Goal: Task Accomplishment & Management: Manage account settings

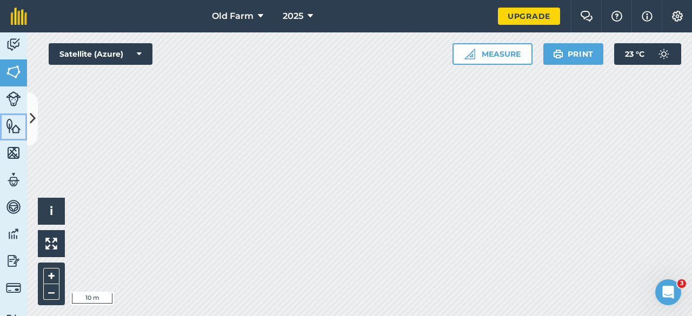
click at [15, 126] on img at bounding box center [13, 126] width 15 height 16
click at [30, 123] on icon at bounding box center [33, 118] width 6 height 19
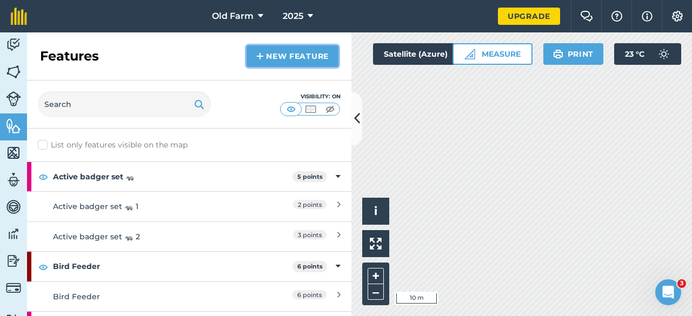
click at [294, 58] on link "New feature" at bounding box center [293, 56] width 92 height 22
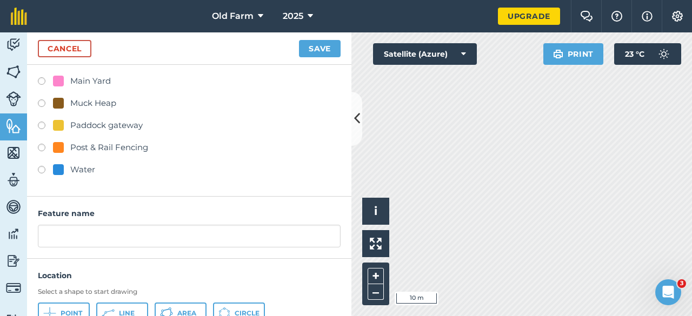
scroll to position [159, 0]
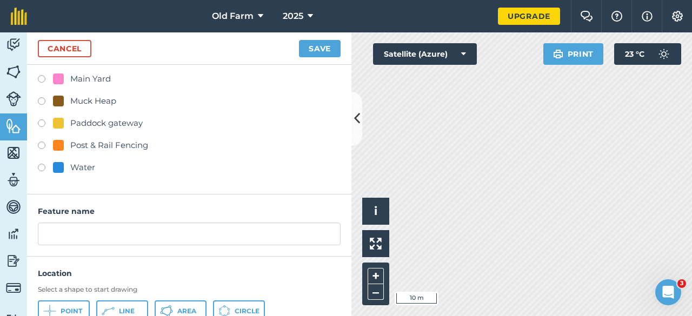
click at [77, 167] on div "Water" at bounding box center [82, 167] width 25 height 13
radio input "true"
type input "Water 4"
click at [42, 167] on label at bounding box center [45, 169] width 15 height 11
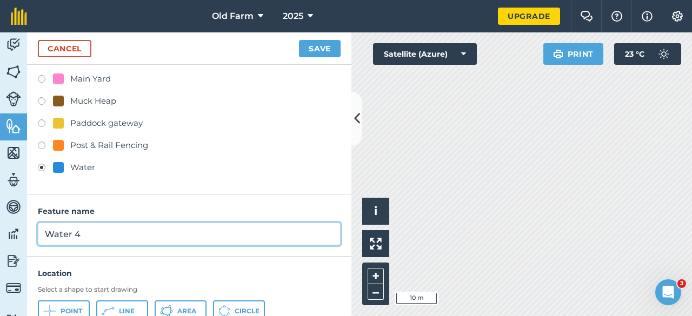
click at [95, 229] on input "Water 4" at bounding box center [189, 234] width 303 height 23
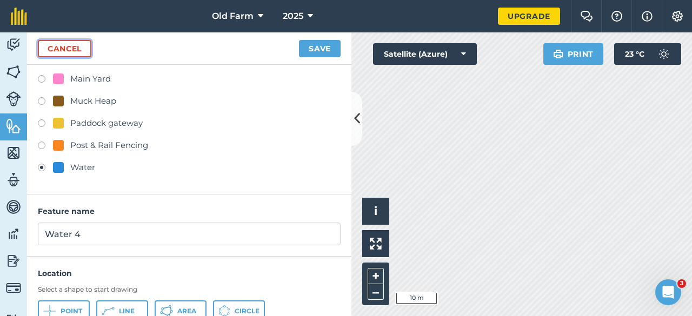
click at [68, 40] on link "Cancel" at bounding box center [65, 48] width 54 height 17
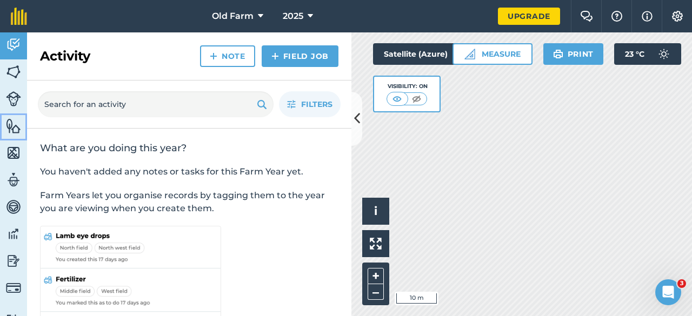
click at [14, 129] on img at bounding box center [13, 126] width 15 height 16
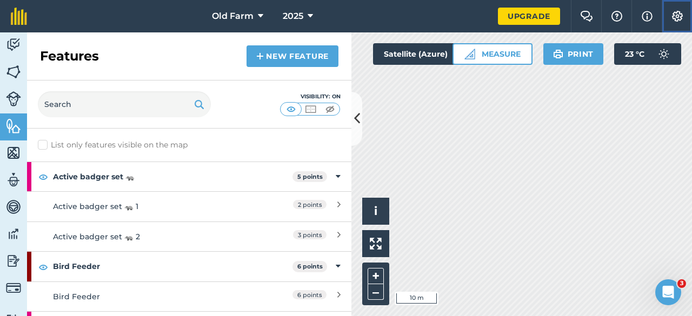
click at [678, 9] on button "Settings" at bounding box center [677, 16] width 30 height 32
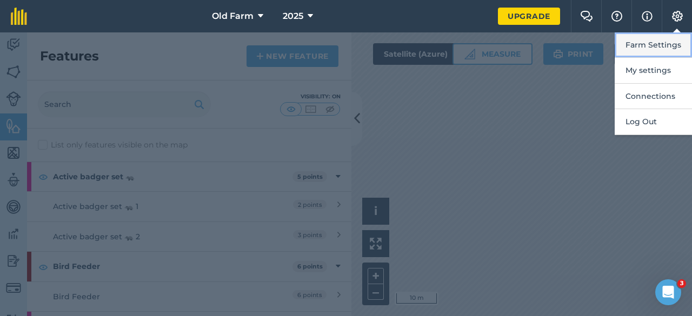
click at [669, 48] on button "Farm Settings" at bounding box center [653, 44] width 77 height 25
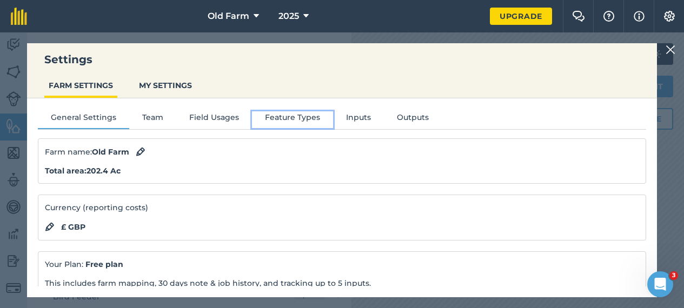
click at [309, 119] on button "Feature Types" at bounding box center [292, 119] width 81 height 16
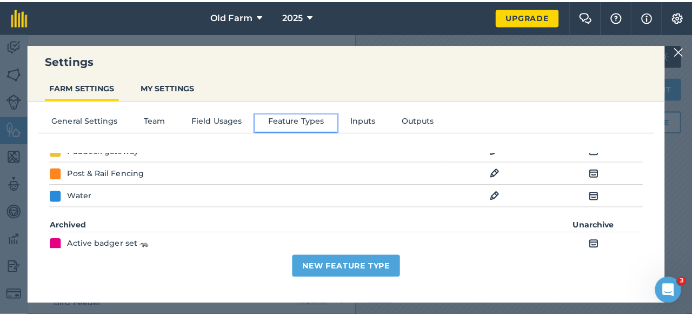
scroll to position [215, 0]
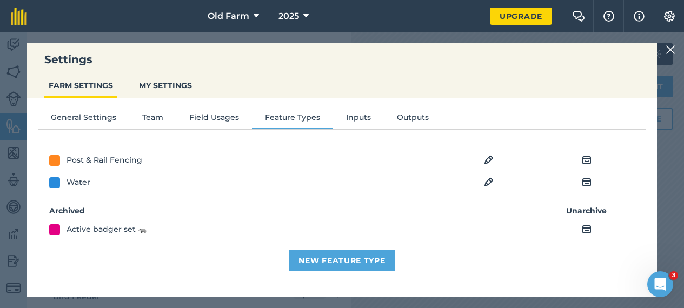
click at [489, 183] on img at bounding box center [489, 182] width 10 height 13
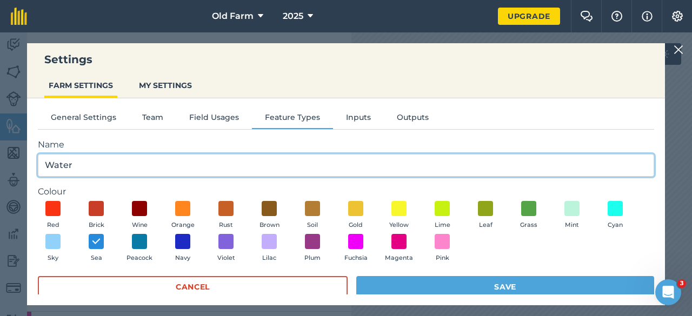
click at [151, 167] on input "Water" at bounding box center [346, 165] width 616 height 23
type input "Water Troughs"
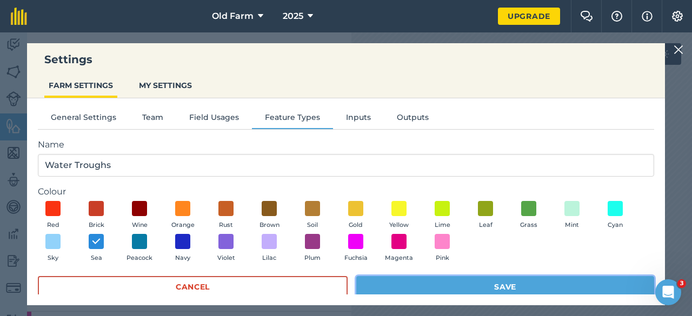
click at [471, 287] on button "Save" at bounding box center [505, 287] width 298 height 22
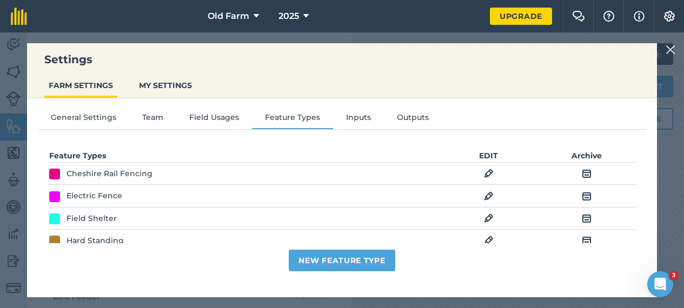
click at [675, 49] on img at bounding box center [671, 49] width 10 height 13
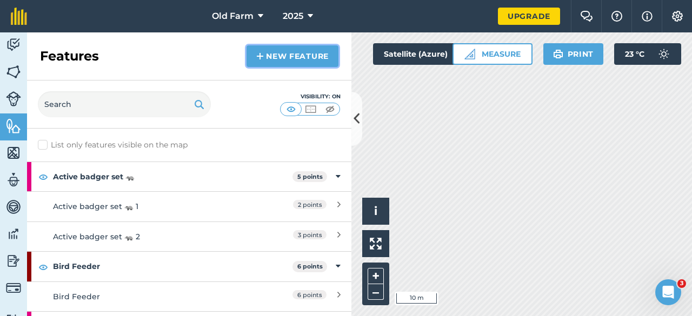
click at [305, 57] on link "New feature" at bounding box center [293, 56] width 92 height 22
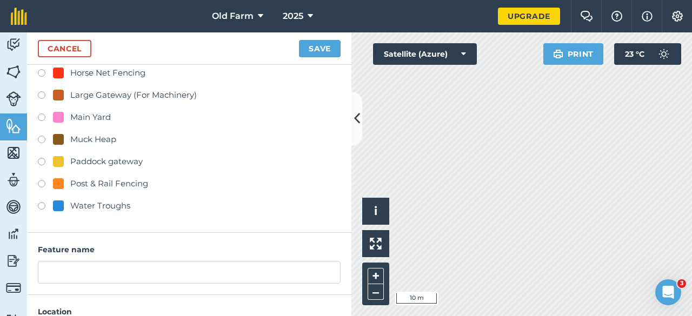
scroll to position [118, 0]
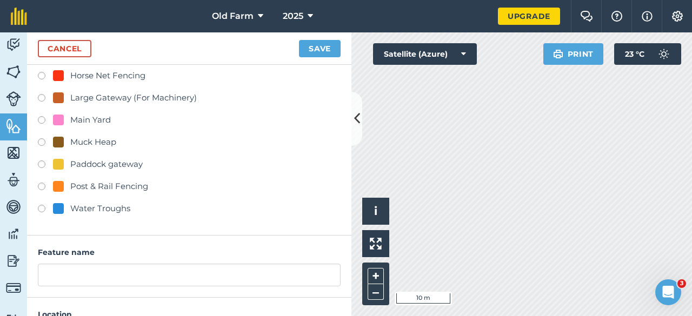
click at [102, 208] on div "Water Troughs" at bounding box center [100, 208] width 60 height 13
radio input "true"
click at [102, 208] on div "Water Troughs" at bounding box center [100, 208] width 60 height 13
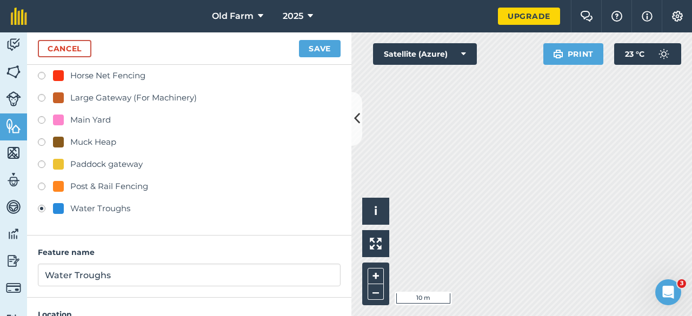
click at [199, 219] on div "Feature Type Create new Cheshire Rail Fencing Electric Fence Field Shelter Hard…" at bounding box center [189, 91] width 324 height 289
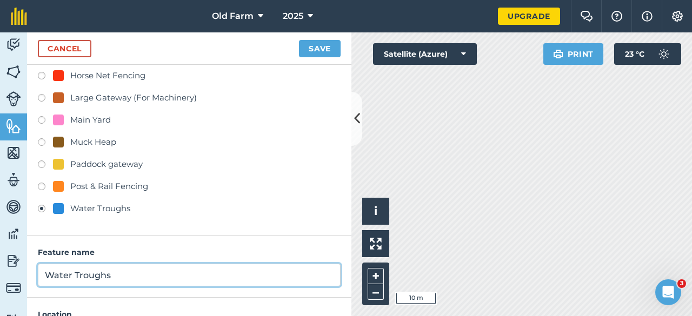
click at [131, 275] on input "Water Troughs" at bounding box center [189, 275] width 303 height 23
type input "Water"
click at [299, 40] on button "Save" at bounding box center [320, 48] width 42 height 17
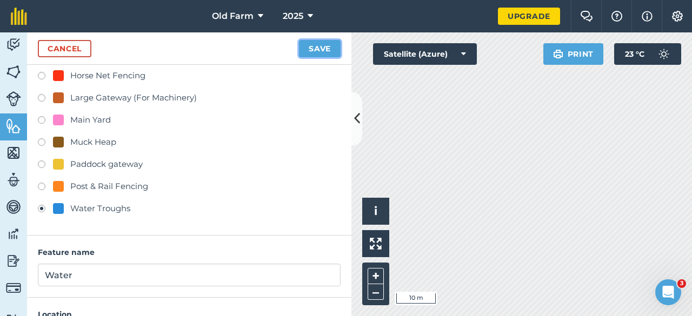
click at [315, 51] on button "Save" at bounding box center [320, 48] width 42 height 17
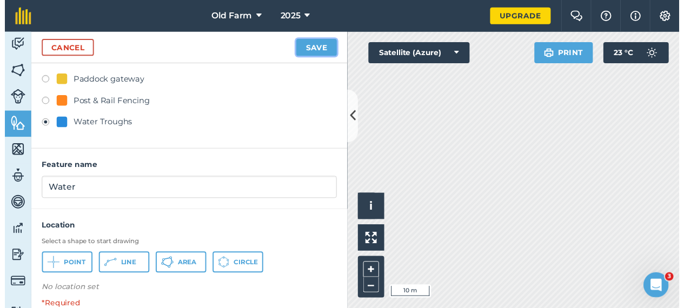
scroll to position [201, 0]
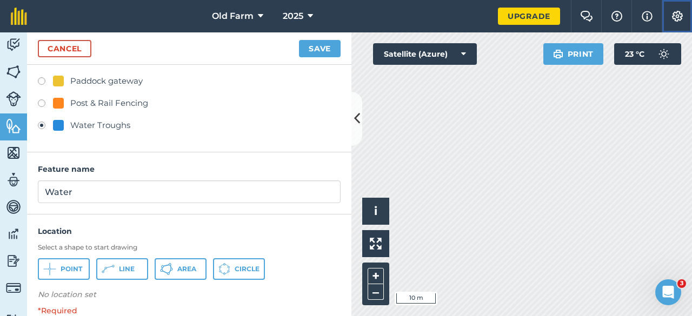
click at [685, 16] on button "Settings" at bounding box center [677, 16] width 30 height 32
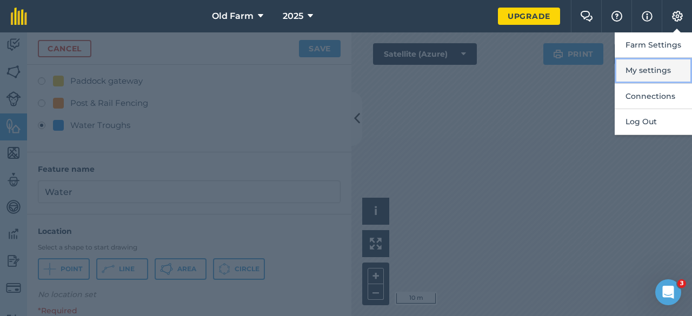
click at [664, 72] on button "My settings" at bounding box center [653, 70] width 77 height 25
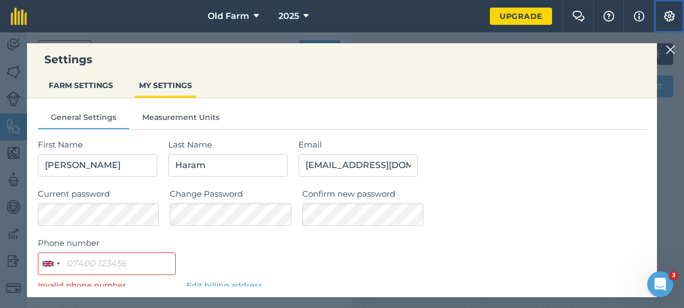
click at [669, 14] on img at bounding box center [669, 16] width 13 height 11
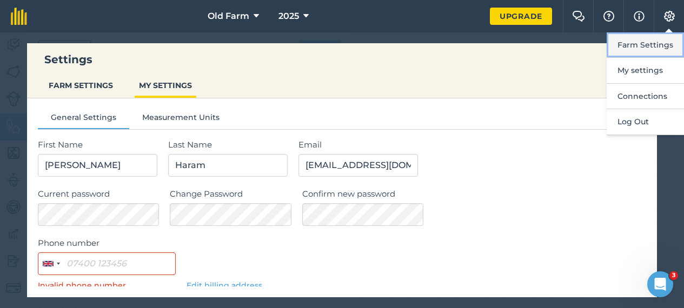
click at [644, 46] on button "Farm Settings" at bounding box center [645, 44] width 77 height 25
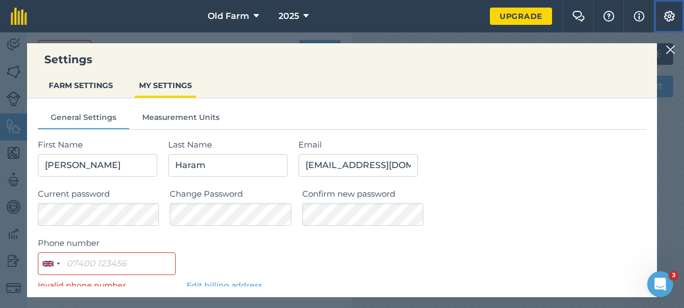
click at [675, 11] on button "Settings" at bounding box center [669, 16] width 30 height 32
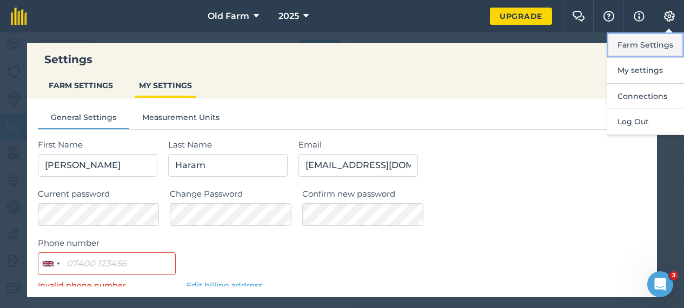
click at [651, 42] on button "Farm Settings" at bounding box center [645, 44] width 77 height 25
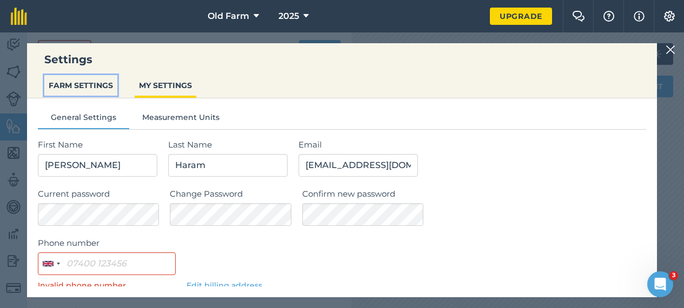
click at [72, 83] on button "FARM SETTINGS" at bounding box center [80, 85] width 73 height 21
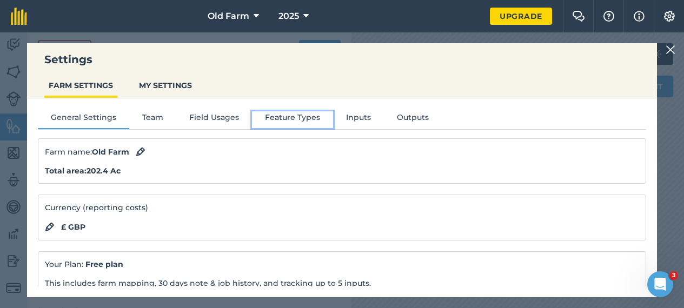
click at [282, 121] on button "Feature Types" at bounding box center [292, 119] width 81 height 16
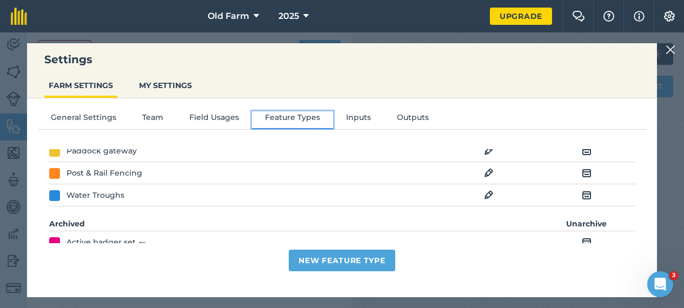
scroll to position [222, 0]
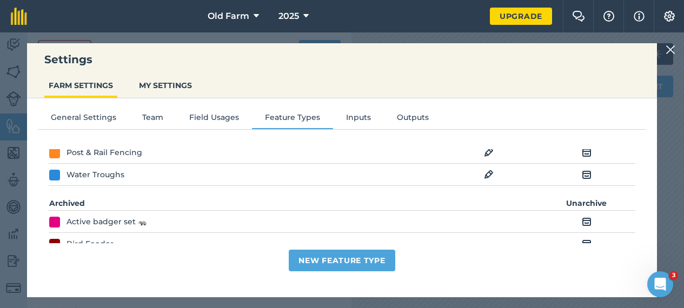
click at [491, 173] on img at bounding box center [489, 174] width 10 height 13
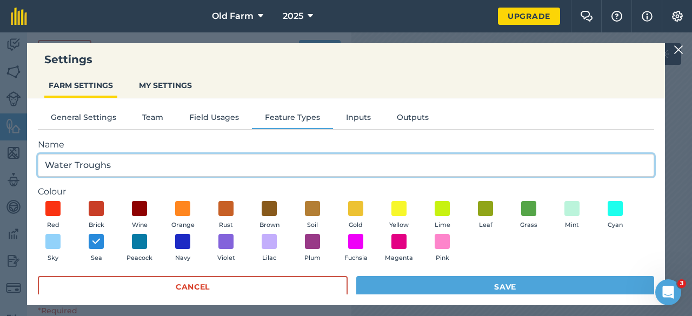
drag, startPoint x: 191, startPoint y: 164, endPoint x: 75, endPoint y: 157, distance: 115.9
click at [75, 157] on input "Water Troughs" at bounding box center [346, 165] width 616 height 23
type input "Water"
click at [38, 201] on button "Red" at bounding box center [53, 215] width 30 height 29
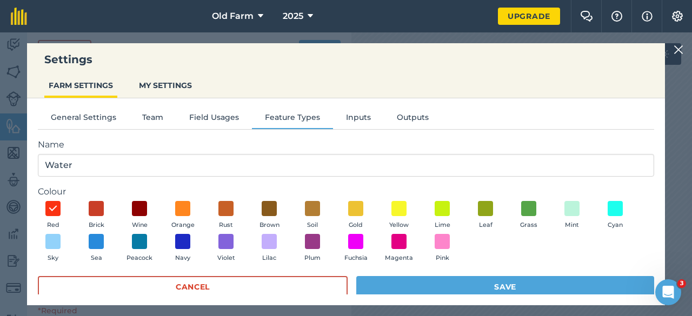
click at [493, 273] on form "Name Water Colour Red Brick Wine Orange Rust Brown Soil Gold Yellow Lime Leaf G…" at bounding box center [346, 223] width 616 height 170
click at [492, 286] on button "Save" at bounding box center [505, 287] width 298 height 22
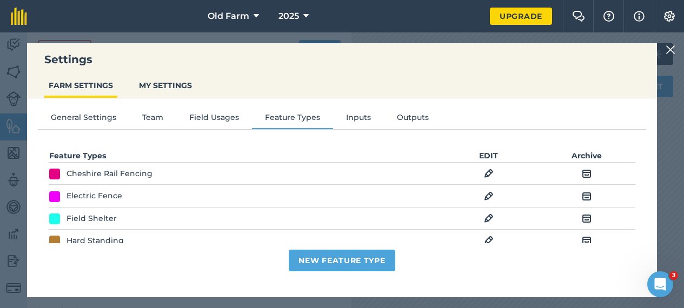
click at [675, 53] on img at bounding box center [671, 49] width 10 height 13
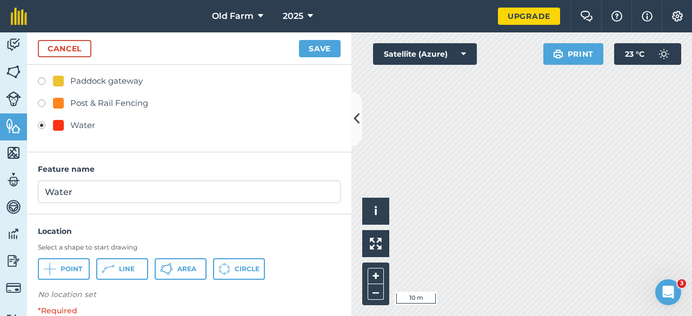
click at [53, 122] on div at bounding box center [58, 125] width 11 height 11
click at [671, 11] on img at bounding box center [677, 16] width 13 height 11
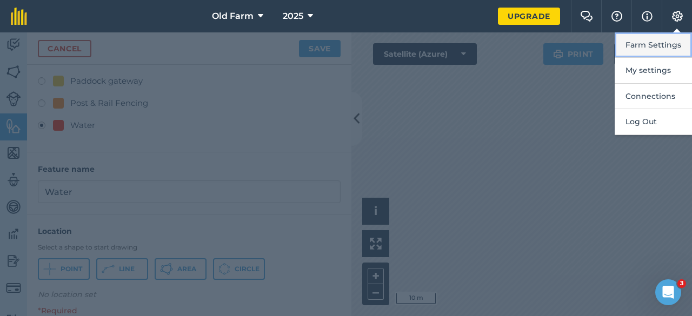
click at [660, 44] on button "Farm Settings" at bounding box center [653, 44] width 77 height 25
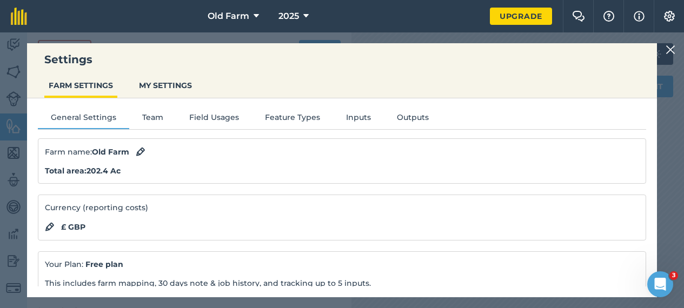
click at [293, 111] on div "General Settings Team Field Usages Feature Types Inputs Outputs Farm name : Old…" at bounding box center [342, 192] width 630 height 188
click at [273, 123] on button "Feature Types" at bounding box center [292, 119] width 81 height 16
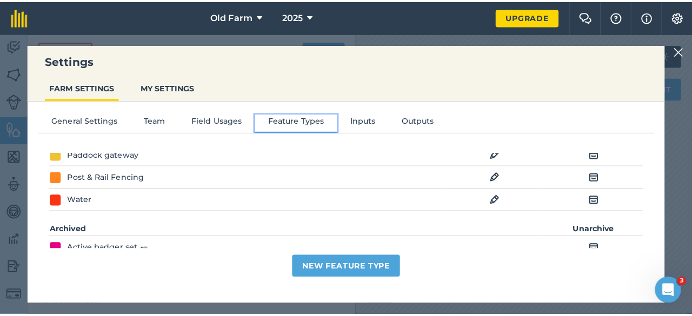
scroll to position [201, 0]
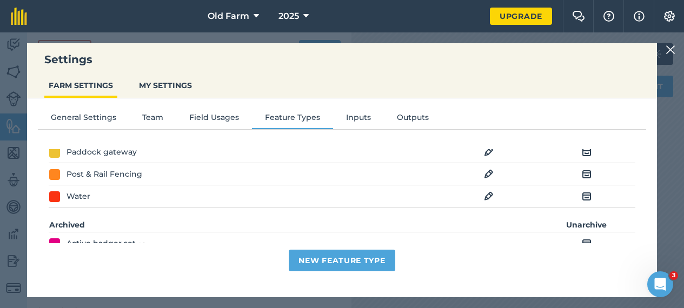
click at [491, 196] on img at bounding box center [489, 196] width 10 height 13
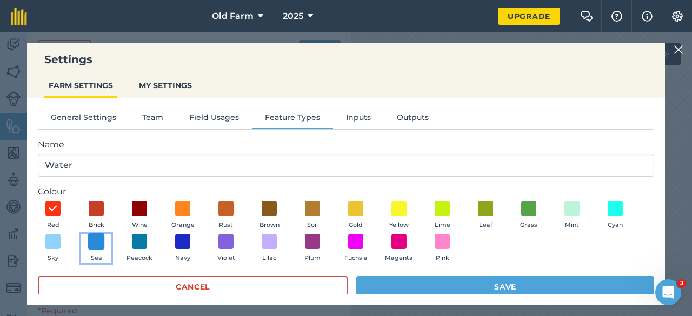
click at [97, 248] on span at bounding box center [96, 242] width 17 height 17
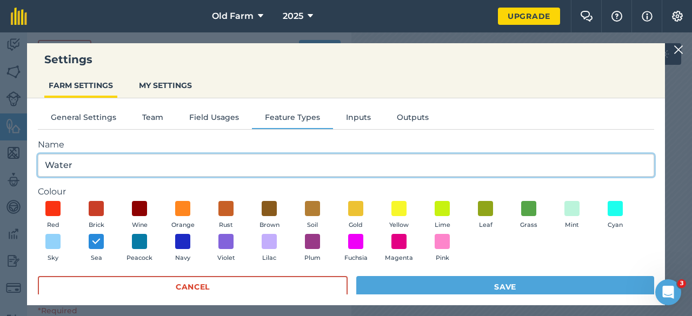
click at [85, 170] on input "Water" at bounding box center [346, 165] width 616 height 23
type input "Water Troughs"
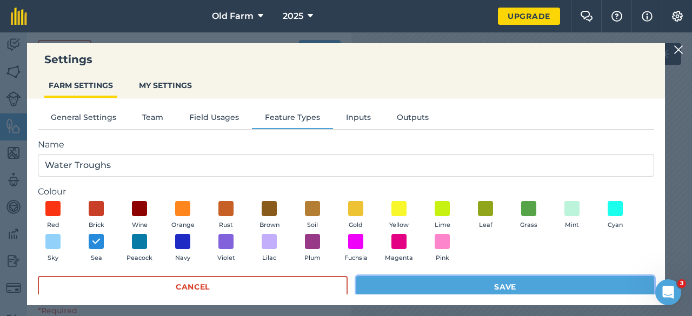
click at [389, 287] on button "Save" at bounding box center [505, 287] width 298 height 22
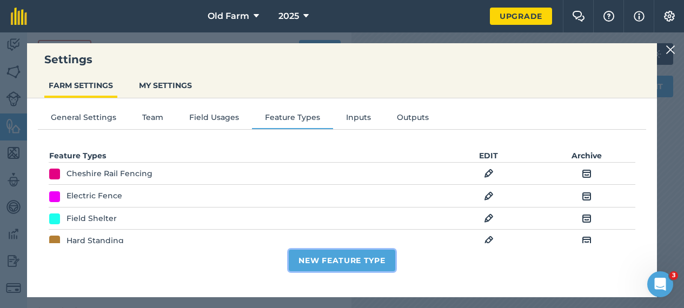
click at [331, 271] on button "New Feature Type" at bounding box center [342, 261] width 106 height 22
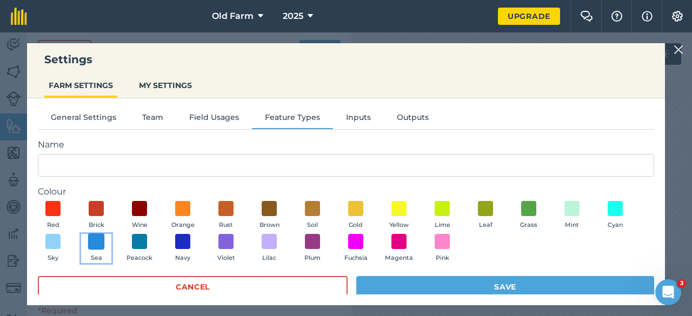
click at [97, 237] on span at bounding box center [96, 242] width 17 height 17
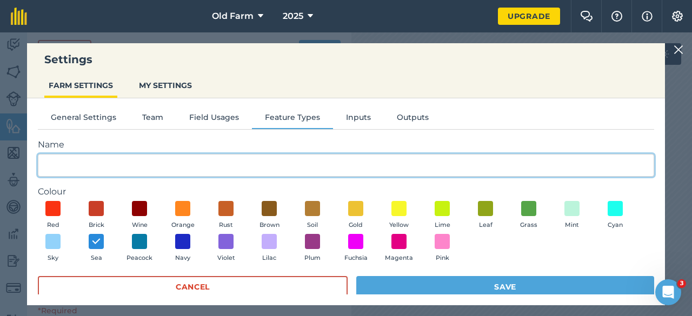
click at [75, 170] on input "Name" at bounding box center [346, 165] width 616 height 23
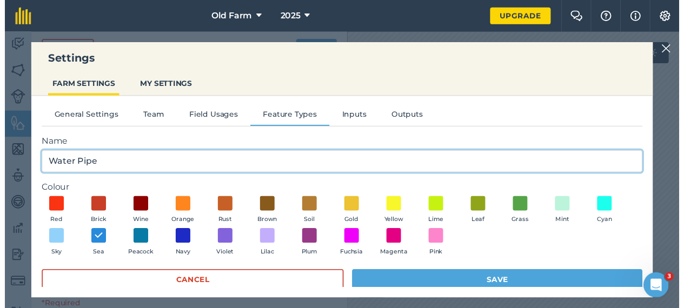
scroll to position [10, 0]
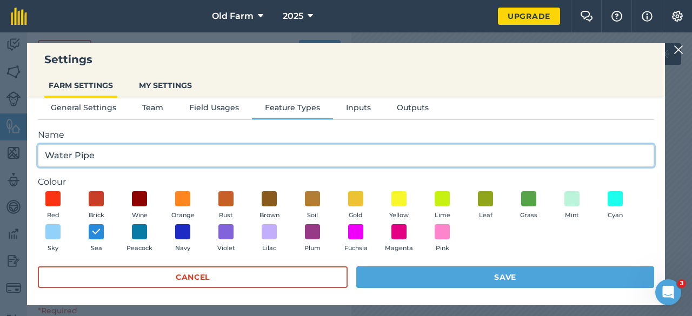
type input "Water Pipe"
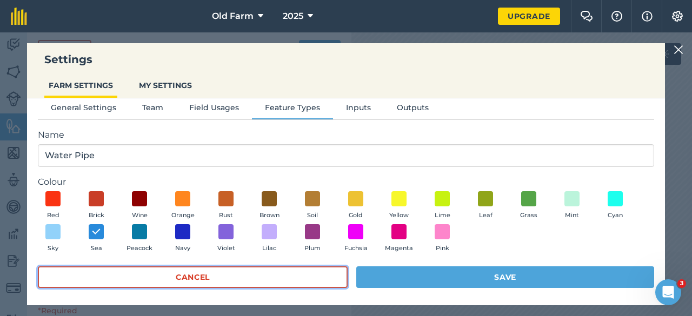
click at [170, 275] on button "Cancel" at bounding box center [193, 278] width 310 height 22
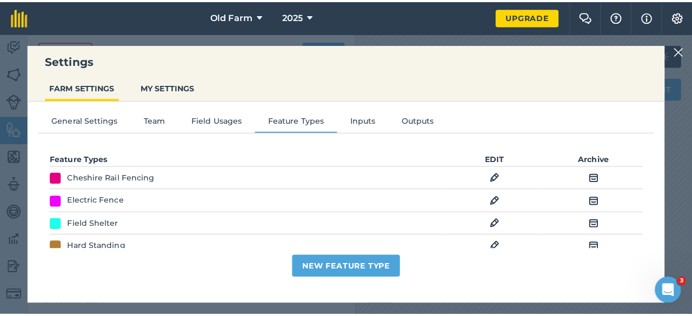
scroll to position [171, 0]
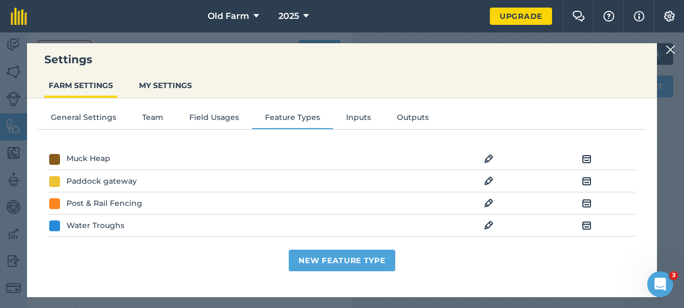
click at [137, 230] on td "Water Troughs" at bounding box center [244, 226] width 391 height 22
click at [486, 229] on img at bounding box center [489, 225] width 10 height 13
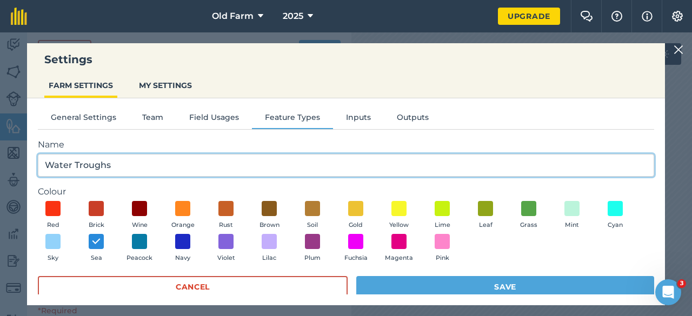
click at [169, 162] on input "Water Troughs" at bounding box center [346, 165] width 616 height 23
type input "Water"
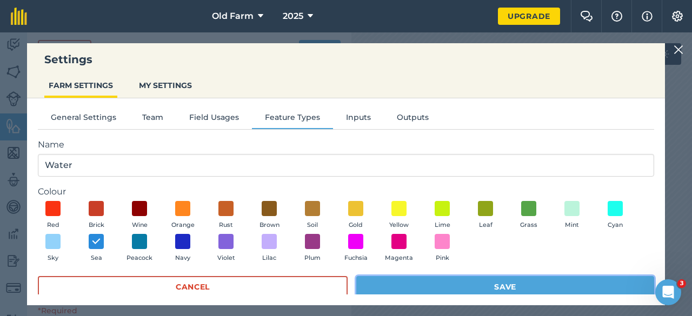
click at [417, 282] on button "Save" at bounding box center [505, 287] width 298 height 22
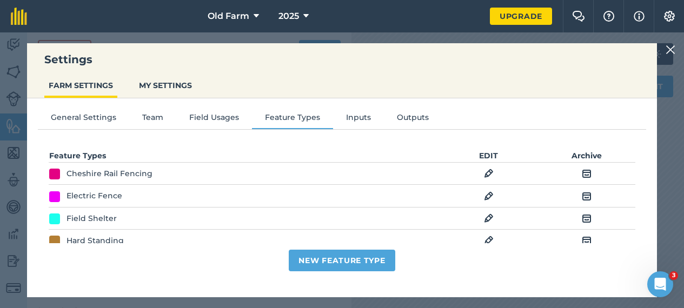
click at [675, 50] on img at bounding box center [671, 49] width 10 height 13
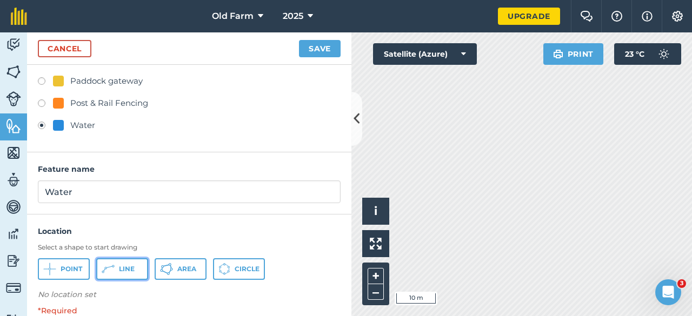
click at [132, 274] on button "Line" at bounding box center [122, 269] width 52 height 22
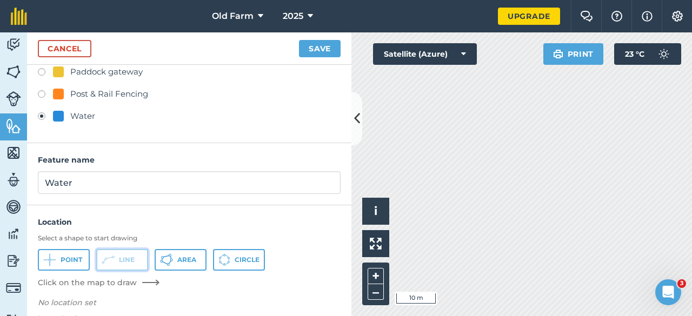
scroll to position [210, 0]
click at [305, 54] on button "Save" at bounding box center [320, 48] width 42 height 17
click at [313, 55] on button "Save" at bounding box center [320, 48] width 42 height 17
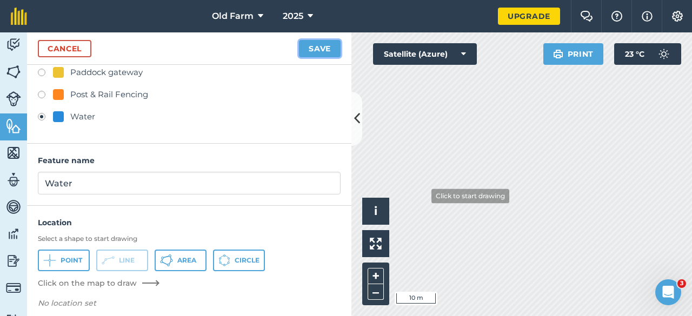
click at [321, 49] on button "Save" at bounding box center [320, 48] width 42 height 17
click at [314, 52] on button "Save" at bounding box center [320, 48] width 42 height 17
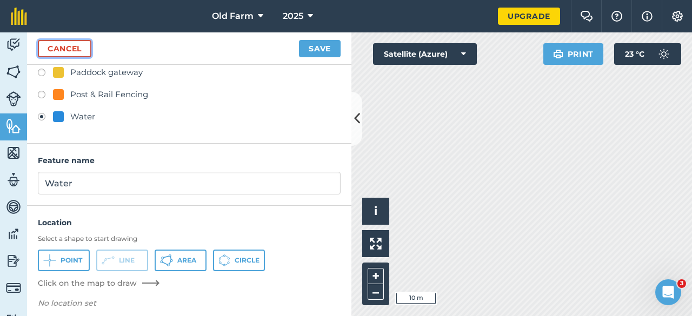
click at [74, 48] on link "Cancel" at bounding box center [65, 48] width 54 height 17
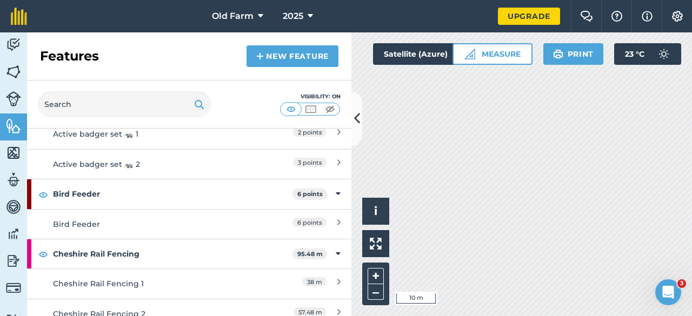
scroll to position [61, 0]
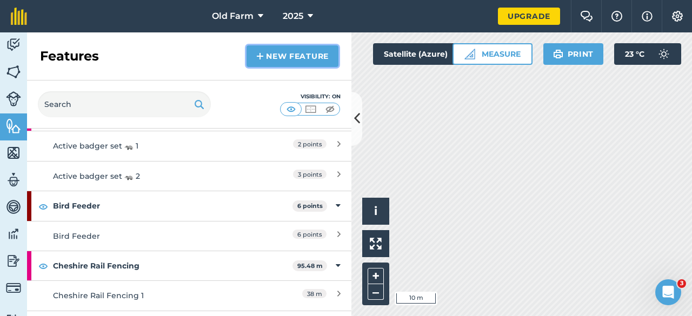
click at [289, 58] on link "New feature" at bounding box center [293, 56] width 92 height 22
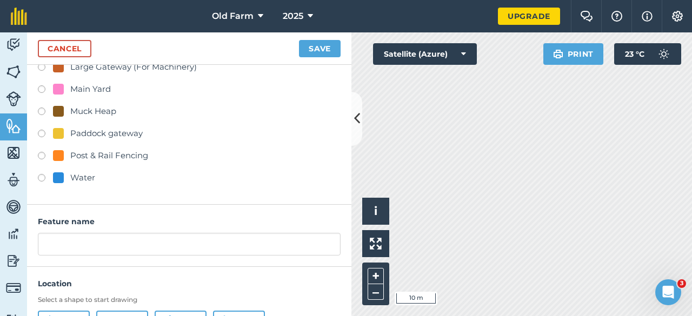
scroll to position [137, 0]
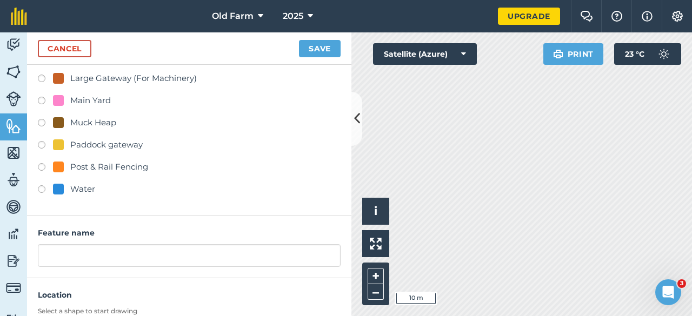
click at [38, 190] on label at bounding box center [45, 190] width 15 height 11
radio input "true"
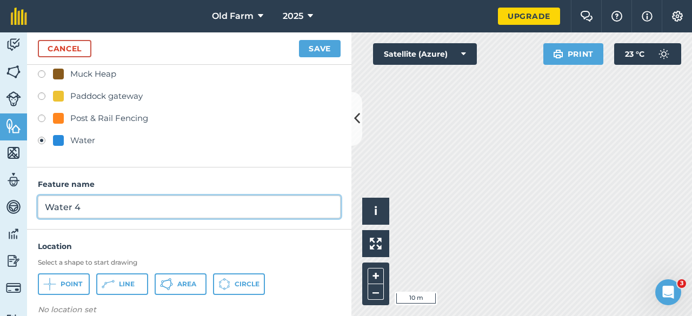
click at [91, 211] on input "Water 4" at bounding box center [189, 207] width 303 height 23
type input "Water pipe"
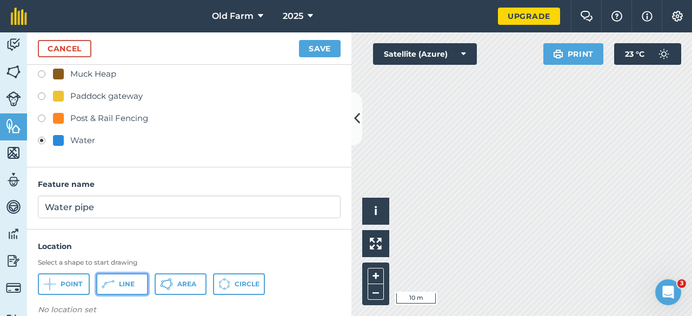
click at [116, 288] on button "Line" at bounding box center [122, 285] width 52 height 22
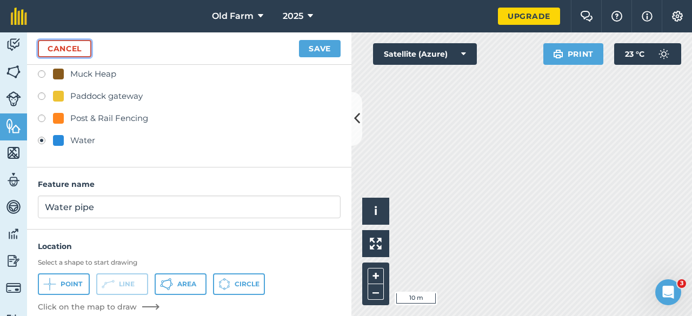
click at [59, 52] on link "Cancel" at bounding box center [65, 48] width 54 height 17
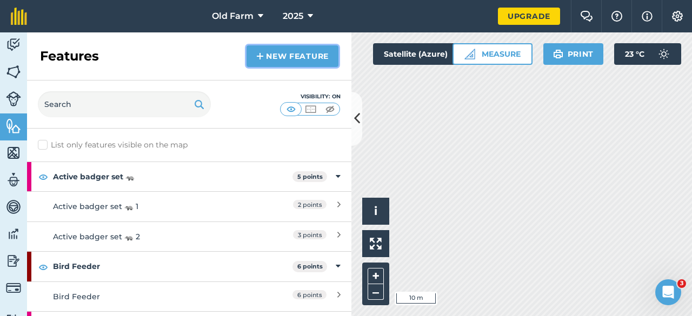
click at [282, 59] on link "New feature" at bounding box center [293, 56] width 92 height 22
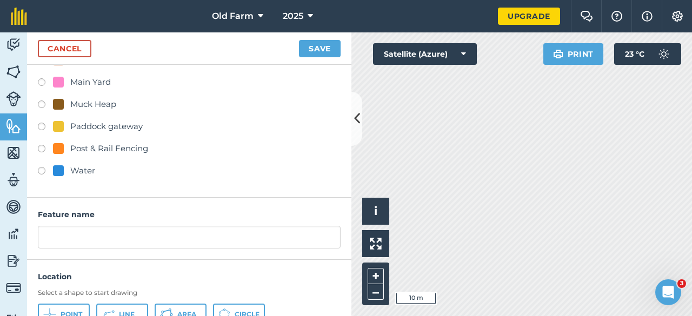
scroll to position [155, 0]
click at [42, 172] on label at bounding box center [45, 173] width 15 height 11
radio input "true"
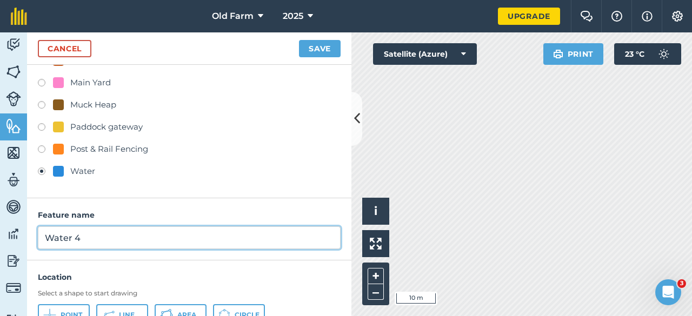
click at [96, 237] on input "Water 4" at bounding box center [189, 238] width 303 height 23
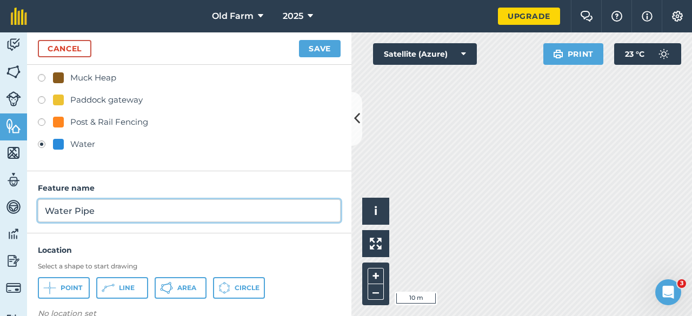
scroll to position [183, 0]
type input "Water Pipe"
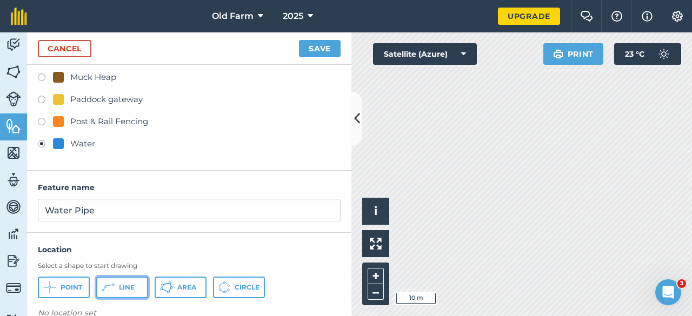
click at [119, 293] on button "Line" at bounding box center [122, 288] width 52 height 22
click at [141, 287] on button "Line" at bounding box center [122, 288] width 52 height 22
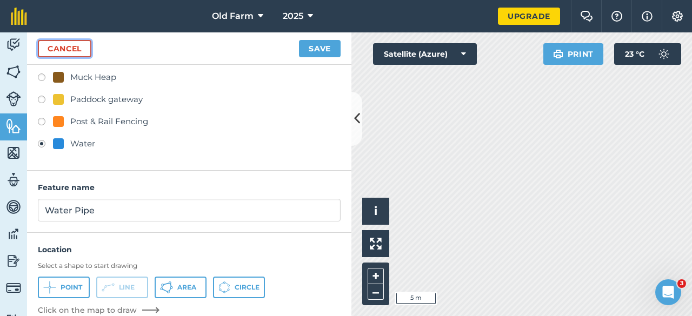
click at [73, 49] on link "Cancel" at bounding box center [65, 48] width 54 height 17
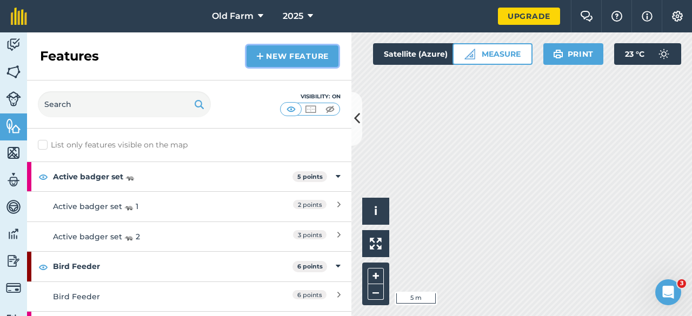
click at [274, 51] on link "New feature" at bounding box center [293, 56] width 92 height 22
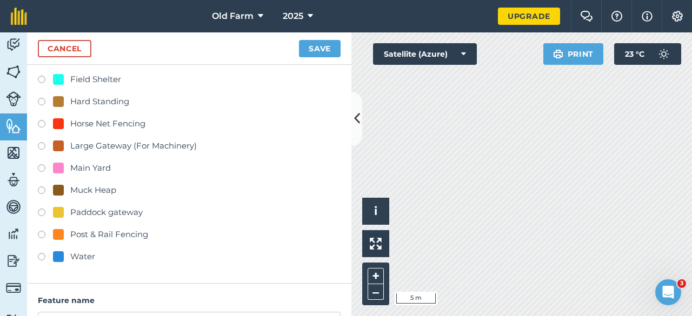
scroll to position [70, 0]
click at [38, 257] on label at bounding box center [45, 257] width 15 height 11
radio input "true"
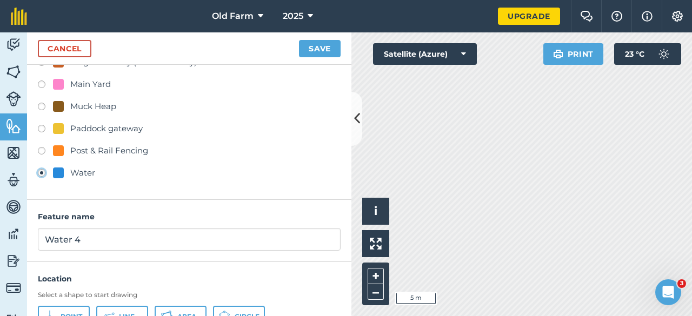
scroll to position [154, 0]
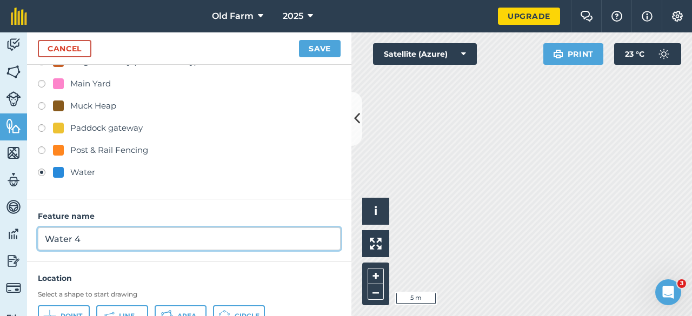
click at [92, 232] on input "Water 4" at bounding box center [189, 239] width 303 height 23
type input "Water Pipe"
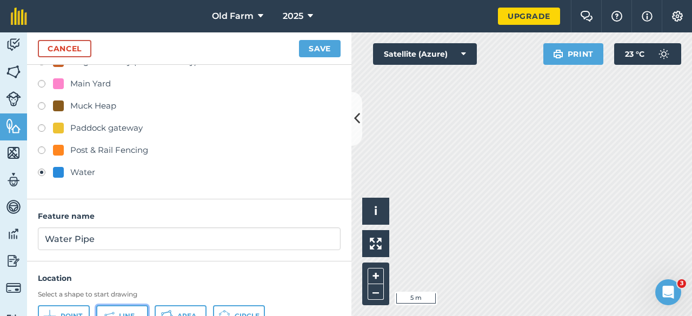
click at [121, 310] on button "Line" at bounding box center [122, 316] width 52 height 22
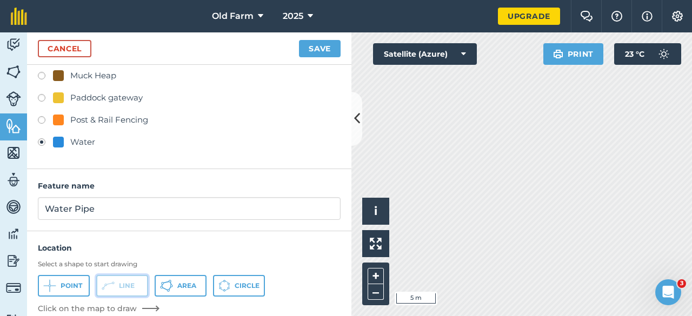
scroll to position [142, 0]
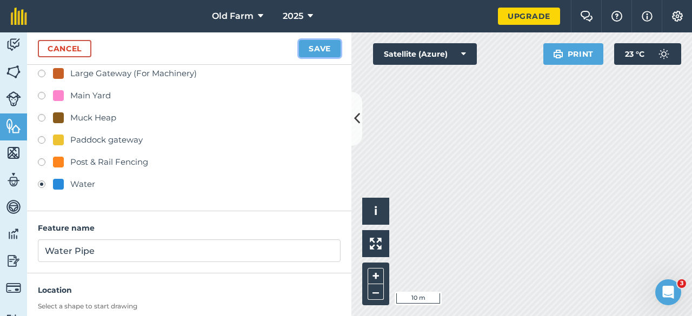
click at [316, 48] on button "Save" at bounding box center [320, 48] width 42 height 17
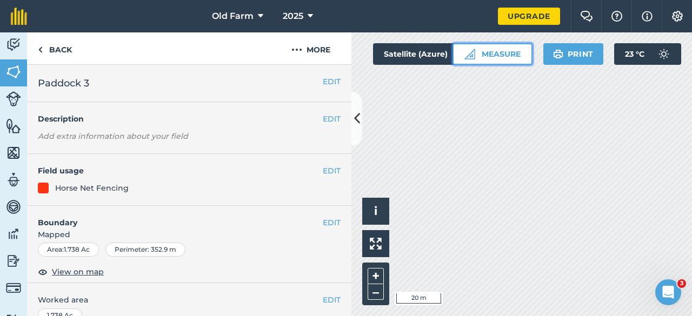
click at [496, 58] on button "Measure" at bounding box center [493, 54] width 80 height 22
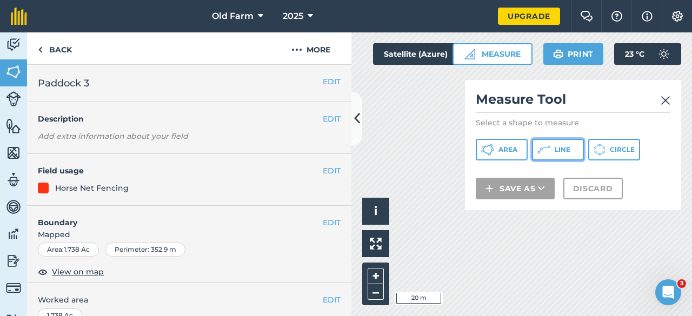
click at [494, 152] on icon at bounding box center [487, 149] width 13 height 13
click at [357, 121] on icon at bounding box center [357, 118] width 6 height 19
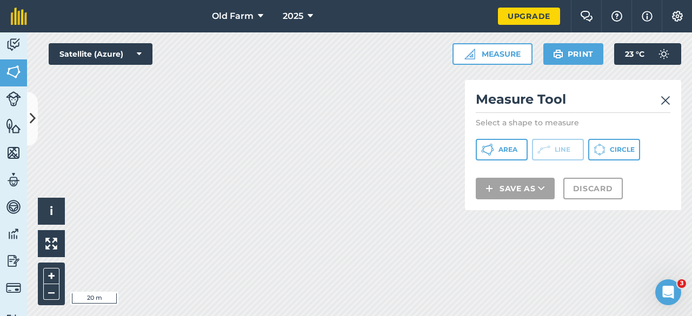
click at [663, 97] on img at bounding box center [666, 100] width 10 height 13
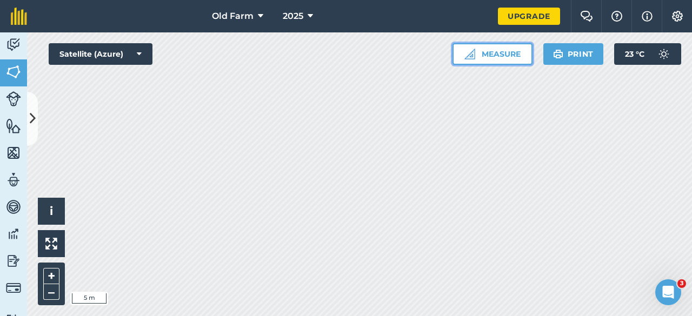
click at [482, 46] on button "Measure" at bounding box center [493, 54] width 80 height 22
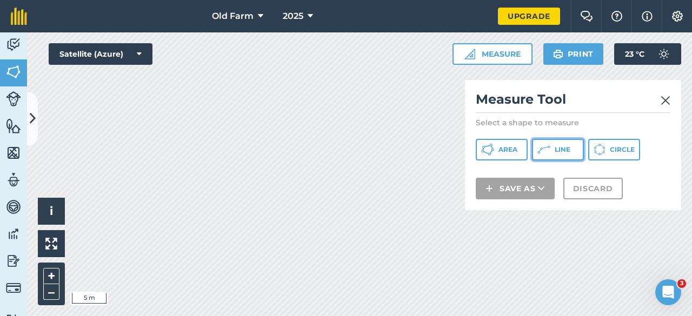
click at [551, 158] on button "Line" at bounding box center [558, 150] width 52 height 22
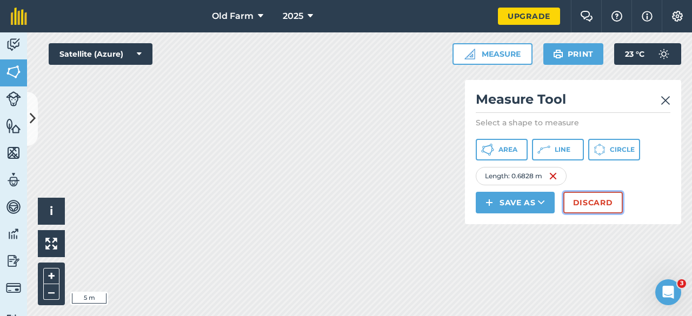
click at [610, 201] on button "Discard" at bounding box center [592, 203] width 59 height 22
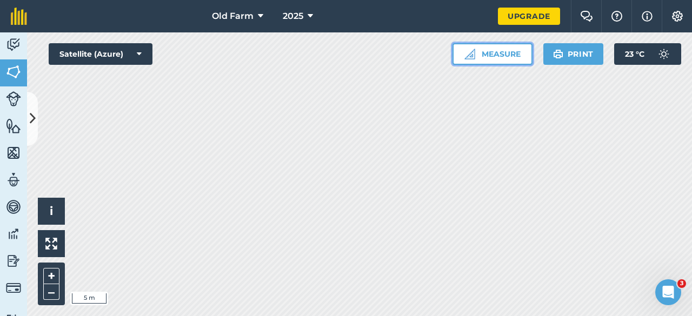
click at [489, 56] on button "Measure" at bounding box center [493, 54] width 80 height 22
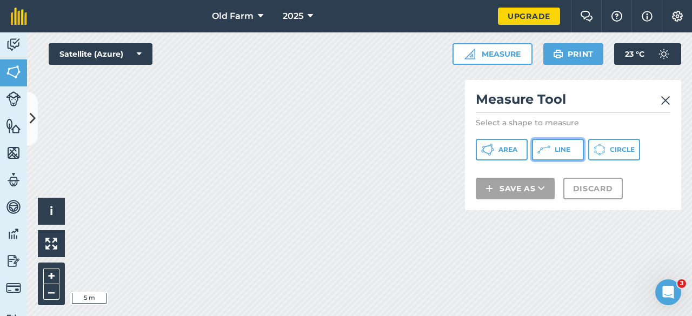
click at [561, 155] on button "Line" at bounding box center [558, 150] width 52 height 22
click at [668, 109] on h2 "Measure Tool" at bounding box center [573, 102] width 195 height 22
click at [668, 105] on img at bounding box center [666, 100] width 10 height 13
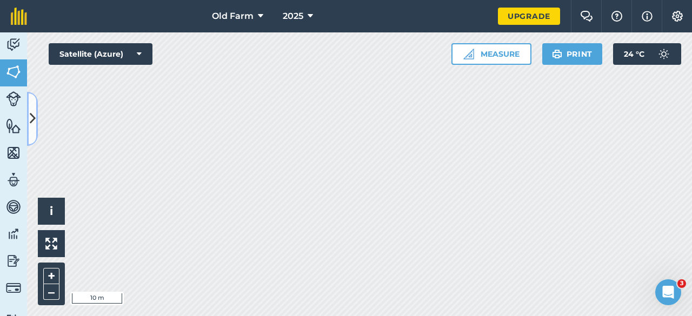
click at [30, 118] on icon at bounding box center [33, 118] width 6 height 19
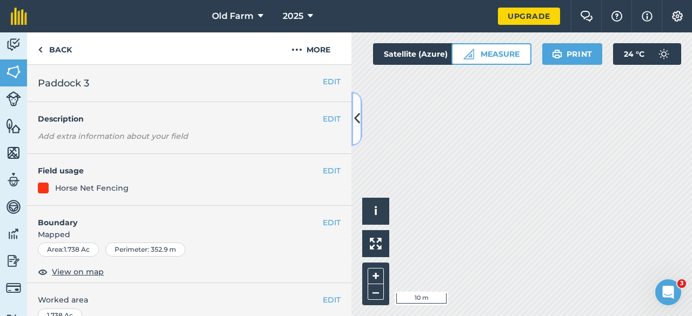
click at [357, 114] on icon at bounding box center [357, 118] width 6 height 19
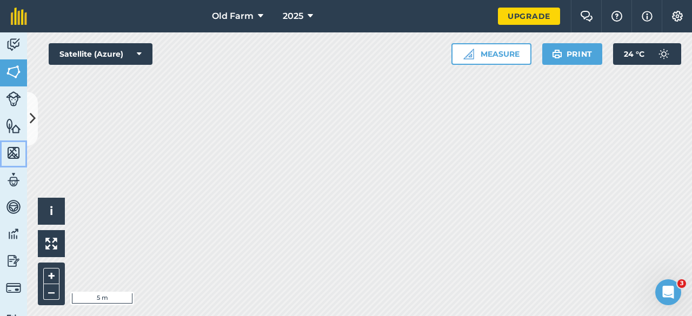
click at [15, 155] on img at bounding box center [13, 153] width 15 height 16
click at [14, 125] on img at bounding box center [13, 126] width 15 height 16
click at [17, 119] on img at bounding box center [13, 126] width 15 height 16
click at [32, 119] on icon at bounding box center [33, 118] width 6 height 19
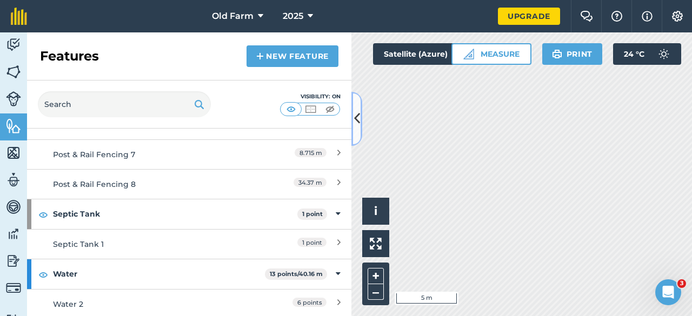
scroll to position [1313, 0]
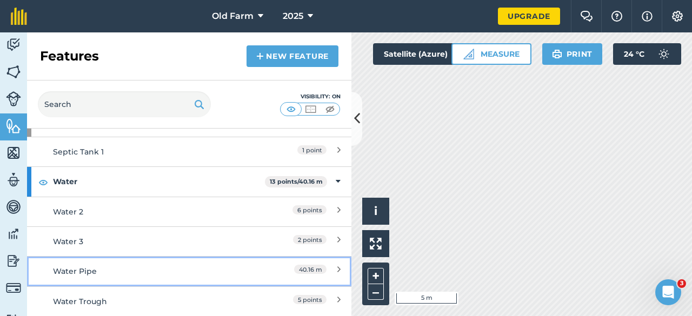
click at [236, 268] on div "Water Pipe" at bounding box center [149, 271] width 192 height 12
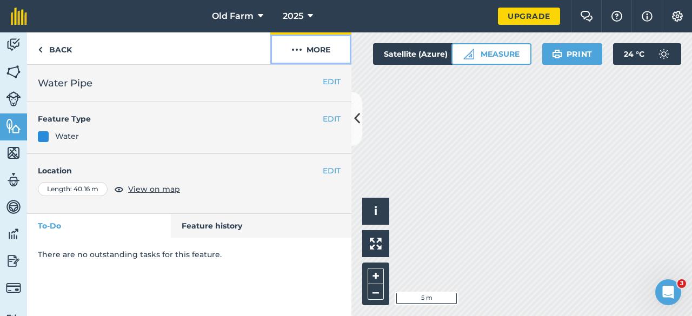
click at [320, 49] on button "More" at bounding box center [310, 48] width 81 height 32
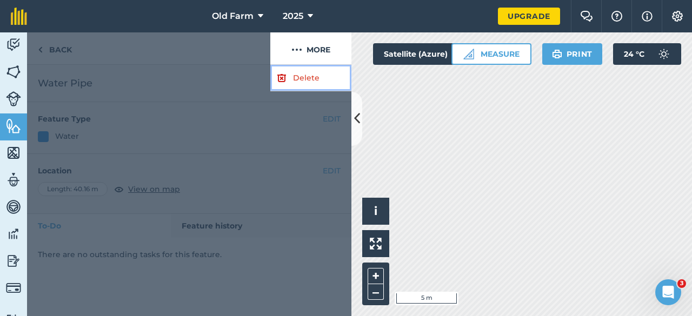
click at [304, 70] on link "Delete" at bounding box center [310, 78] width 81 height 26
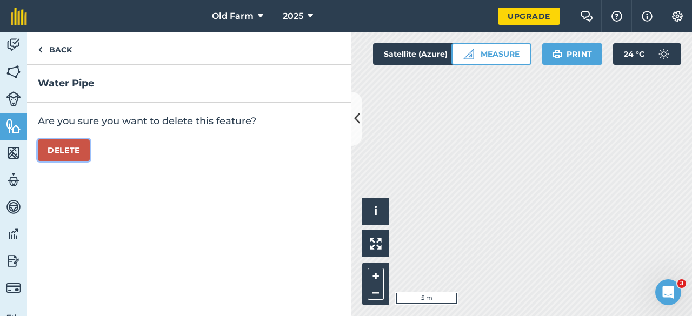
click at [68, 154] on button "Delete" at bounding box center [64, 150] width 52 height 22
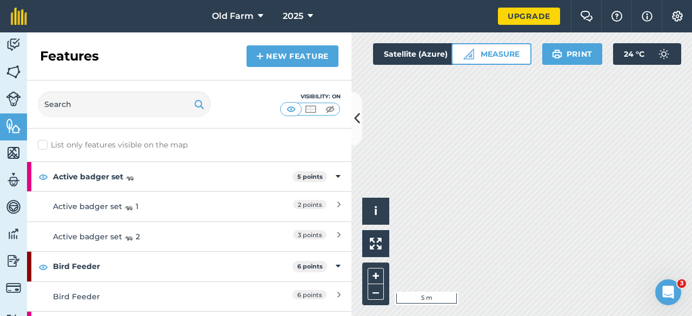
click at [314, 45] on div "Features New feature" at bounding box center [189, 56] width 324 height 48
click at [314, 56] on link "New feature" at bounding box center [293, 56] width 92 height 22
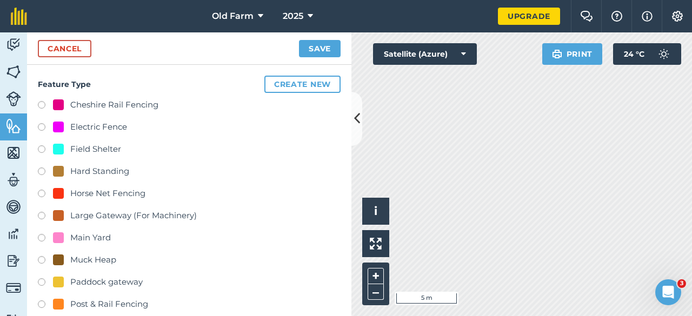
scroll to position [201, 0]
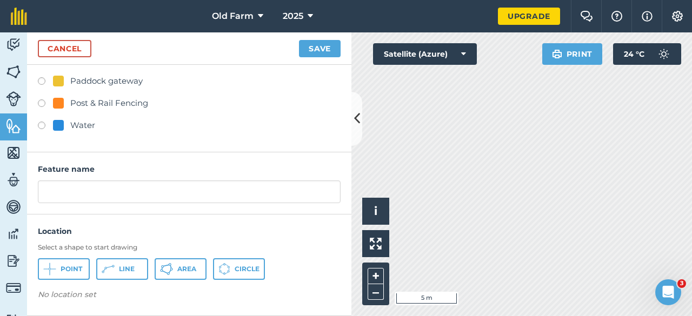
click at [43, 125] on label at bounding box center [45, 127] width 15 height 11
radio input "true"
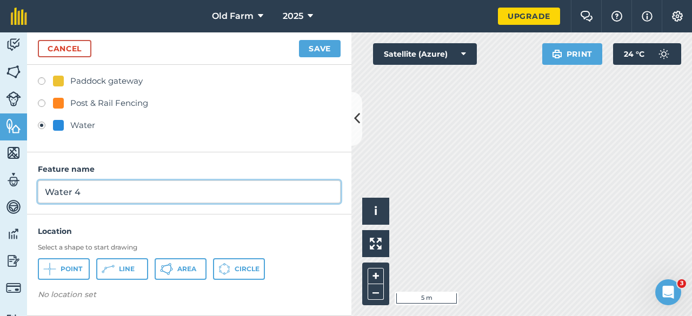
click at [86, 191] on input "Water 4" at bounding box center [189, 192] width 303 height 23
type input "Water Pipe"
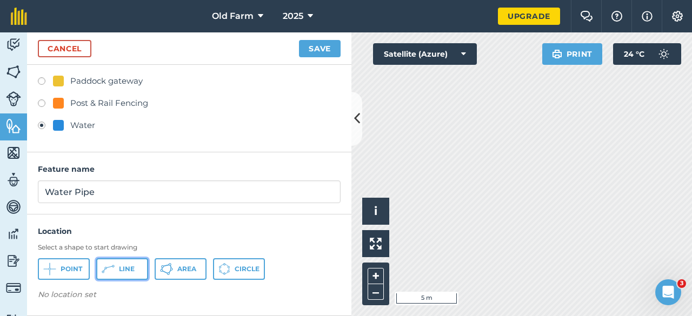
click at [119, 267] on span "Line" at bounding box center [127, 269] width 16 height 9
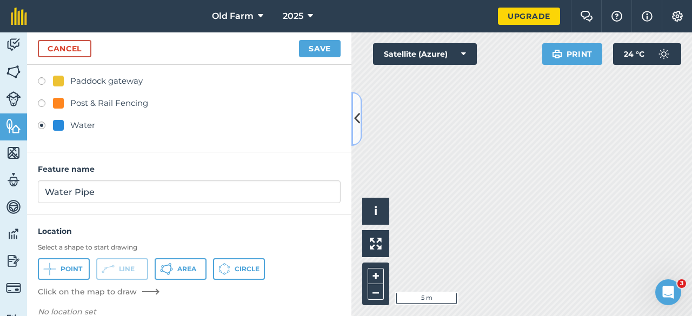
click at [358, 121] on icon at bounding box center [357, 118] width 6 height 19
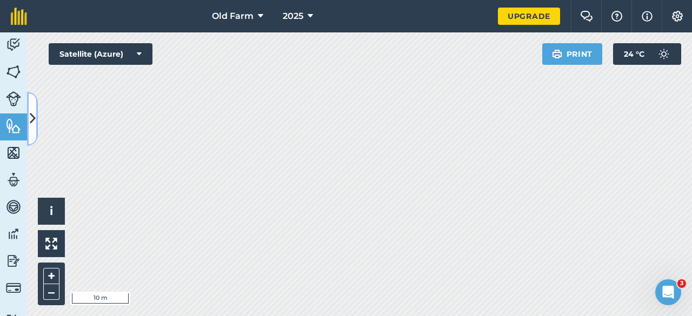
click at [34, 122] on icon at bounding box center [33, 118] width 6 height 19
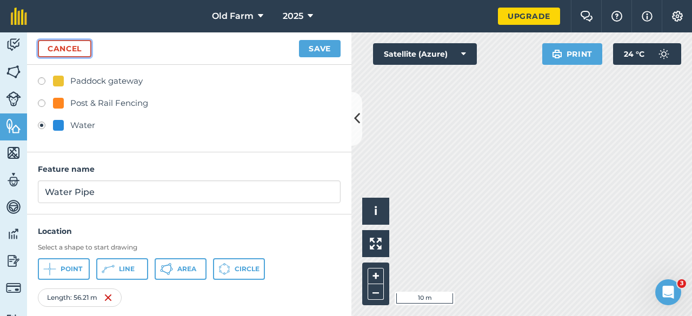
click at [70, 50] on link "Cancel" at bounding box center [65, 48] width 54 height 17
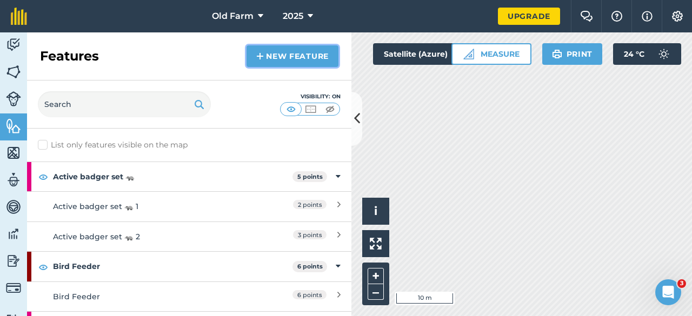
click at [297, 59] on link "New feature" at bounding box center [293, 56] width 92 height 22
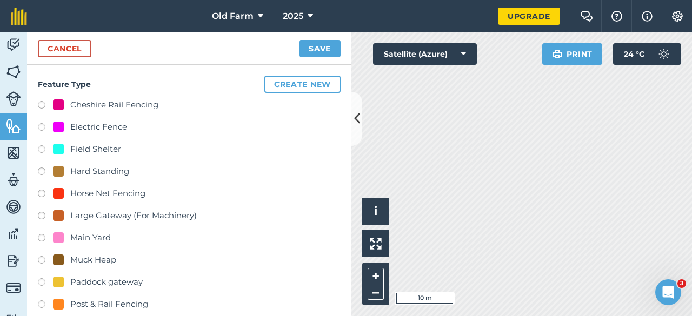
scroll to position [201, 0]
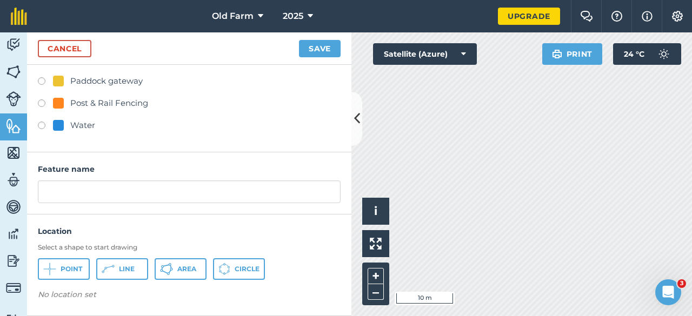
click at [42, 124] on label at bounding box center [45, 127] width 15 height 11
radio input "true"
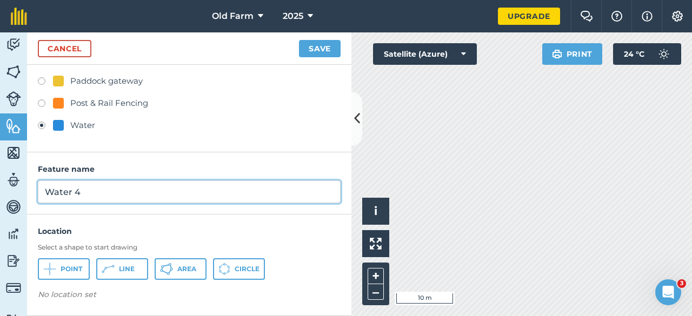
click at [83, 194] on input "Water 4" at bounding box center [189, 192] width 303 height 23
type input "Water Pipe"
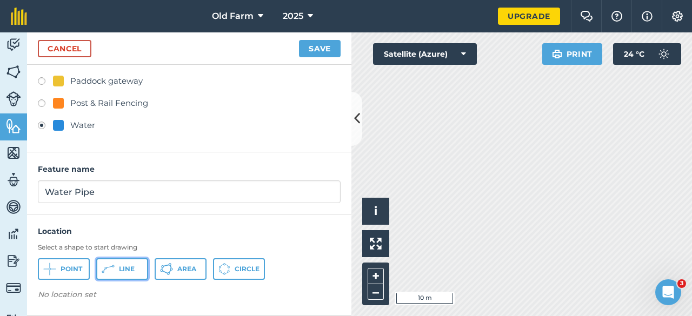
click at [125, 268] on span "Line" at bounding box center [127, 269] width 16 height 9
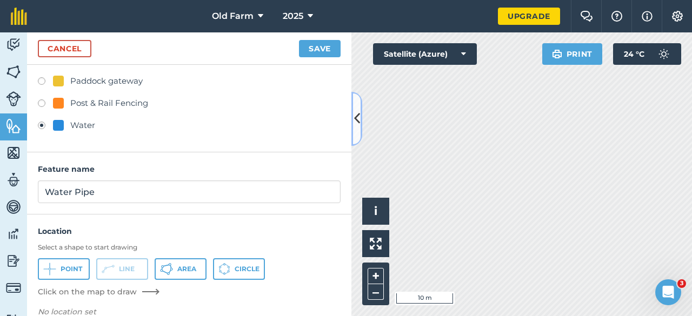
click at [355, 117] on icon at bounding box center [357, 118] width 6 height 19
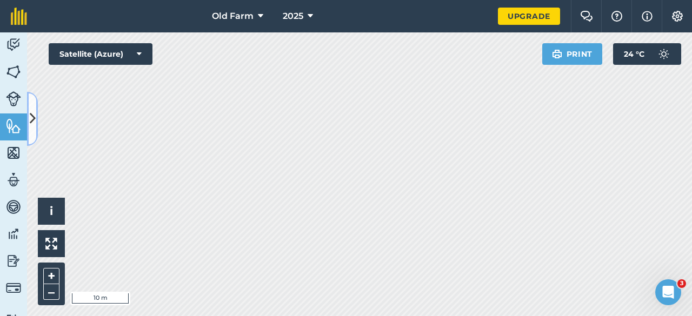
click at [36, 125] on button at bounding box center [32, 119] width 11 height 54
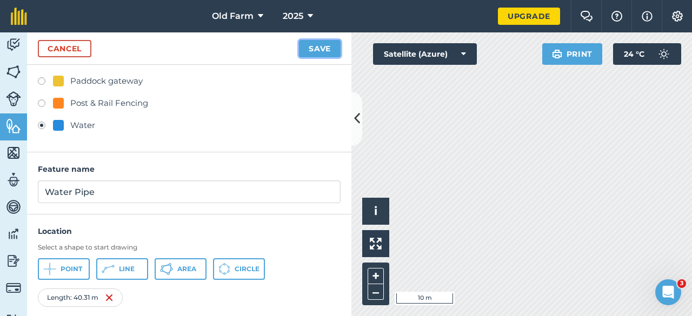
click at [312, 51] on button "Save" at bounding box center [320, 48] width 42 height 17
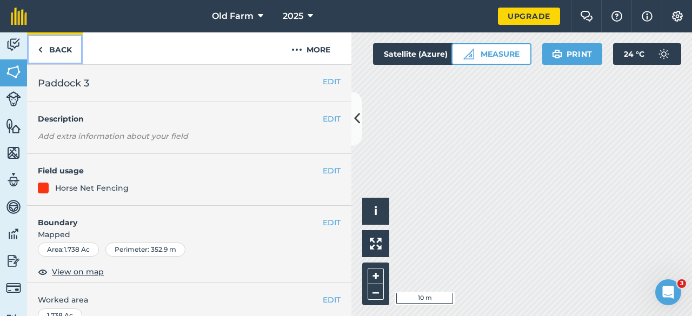
click at [50, 47] on link "Back" at bounding box center [55, 48] width 56 height 32
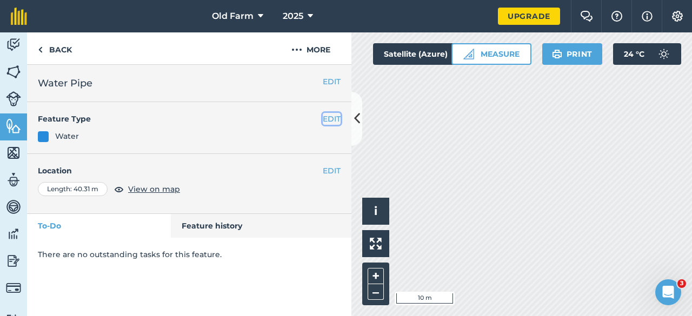
click at [331, 118] on button "EDIT" at bounding box center [332, 119] width 18 height 12
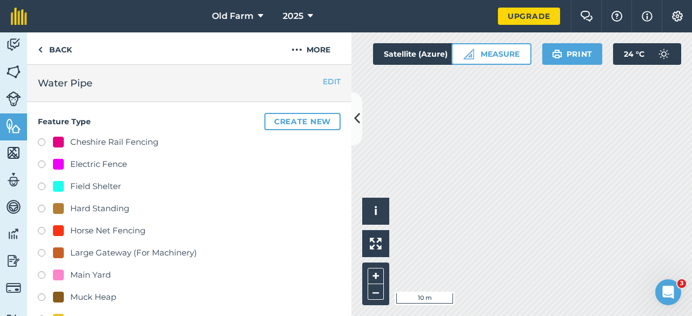
scroll to position [216, 0]
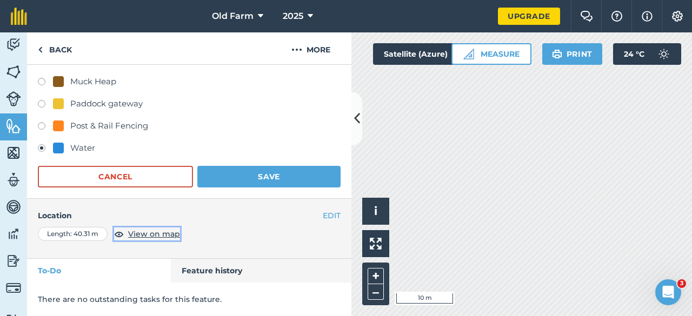
click at [155, 235] on span "View on map" at bounding box center [154, 234] width 52 height 12
click at [75, 234] on div "Length : 40.31 m" at bounding box center [73, 234] width 70 height 14
click at [327, 214] on button "EDIT" at bounding box center [332, 216] width 18 height 12
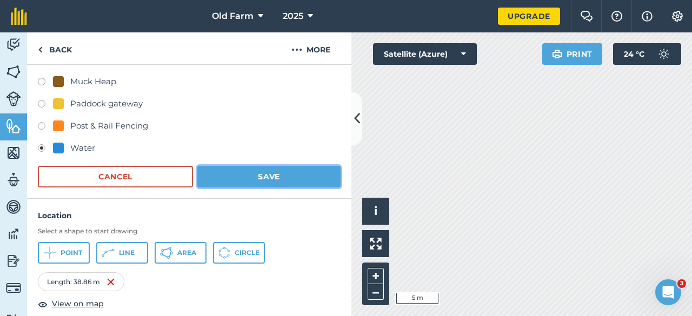
click at [254, 178] on button "Save" at bounding box center [268, 177] width 143 height 22
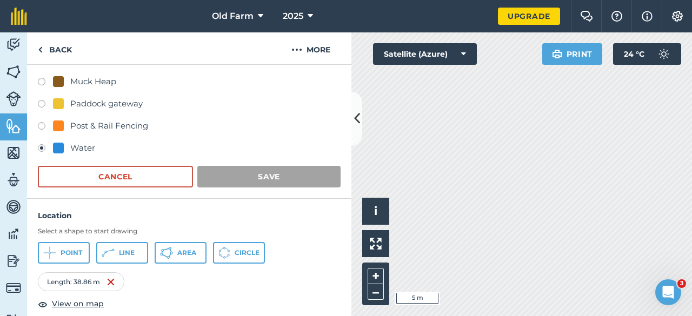
scroll to position [49, 0]
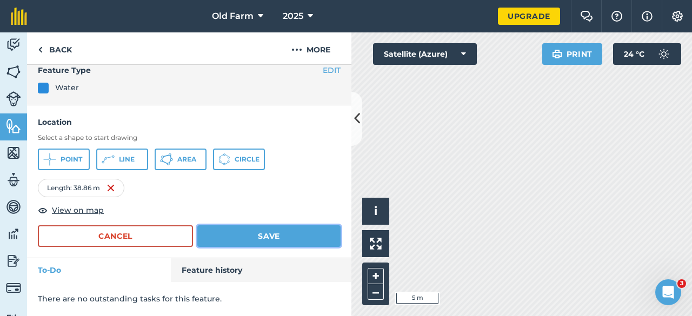
click at [293, 238] on button "Save" at bounding box center [268, 236] width 143 height 22
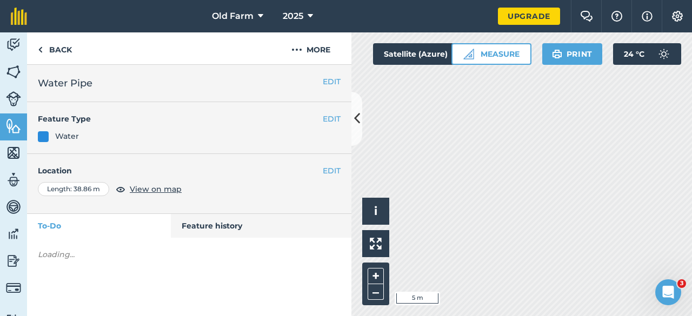
scroll to position [0, 0]
click at [357, 121] on icon at bounding box center [357, 118] width 6 height 19
